Goal: Navigation & Orientation: Find specific page/section

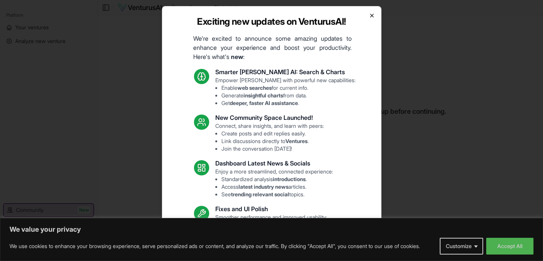
click at [369, 13] on icon "button" at bounding box center [372, 16] width 6 height 6
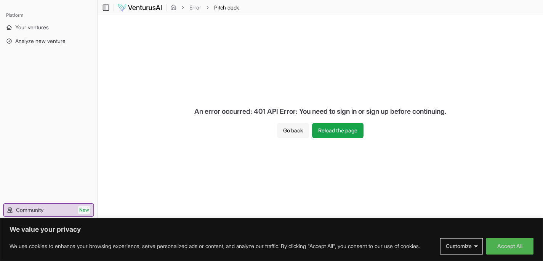
click at [292, 123] on button "Go back" at bounding box center [293, 130] width 32 height 15
click at [528, 248] on button "Accept All" at bounding box center [509, 246] width 47 height 17
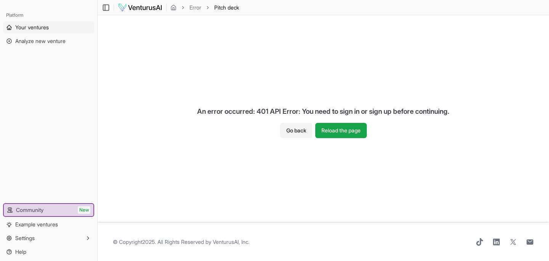
click at [71, 30] on link "Your ventures" at bounding box center [48, 27] width 91 height 12
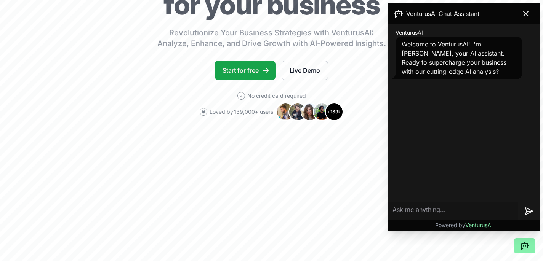
scroll to position [120, 0]
